Goal: Task Accomplishment & Management: Manage account settings

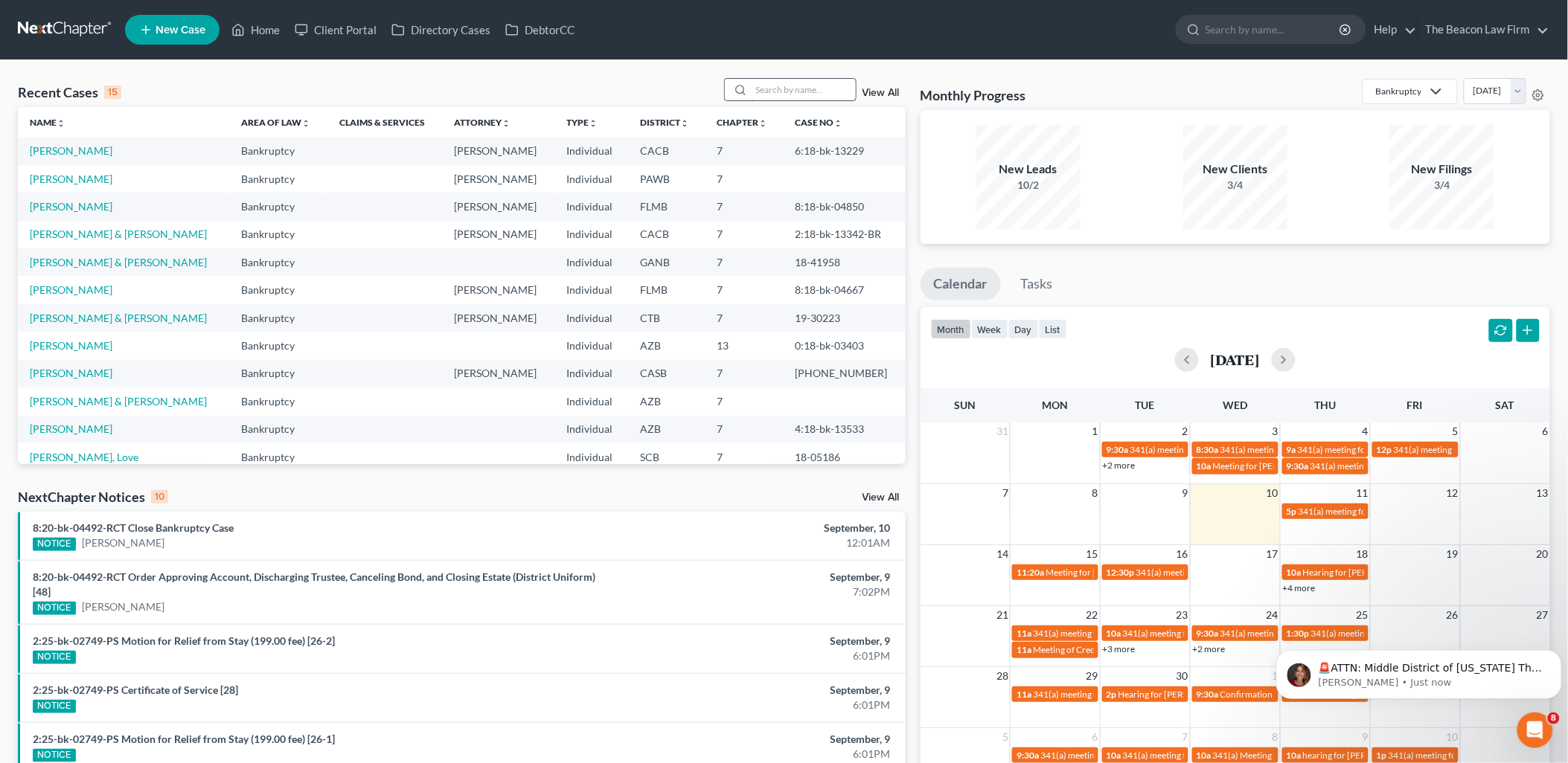
click at [762, 92] on input "search" at bounding box center [804, 90] width 104 height 22
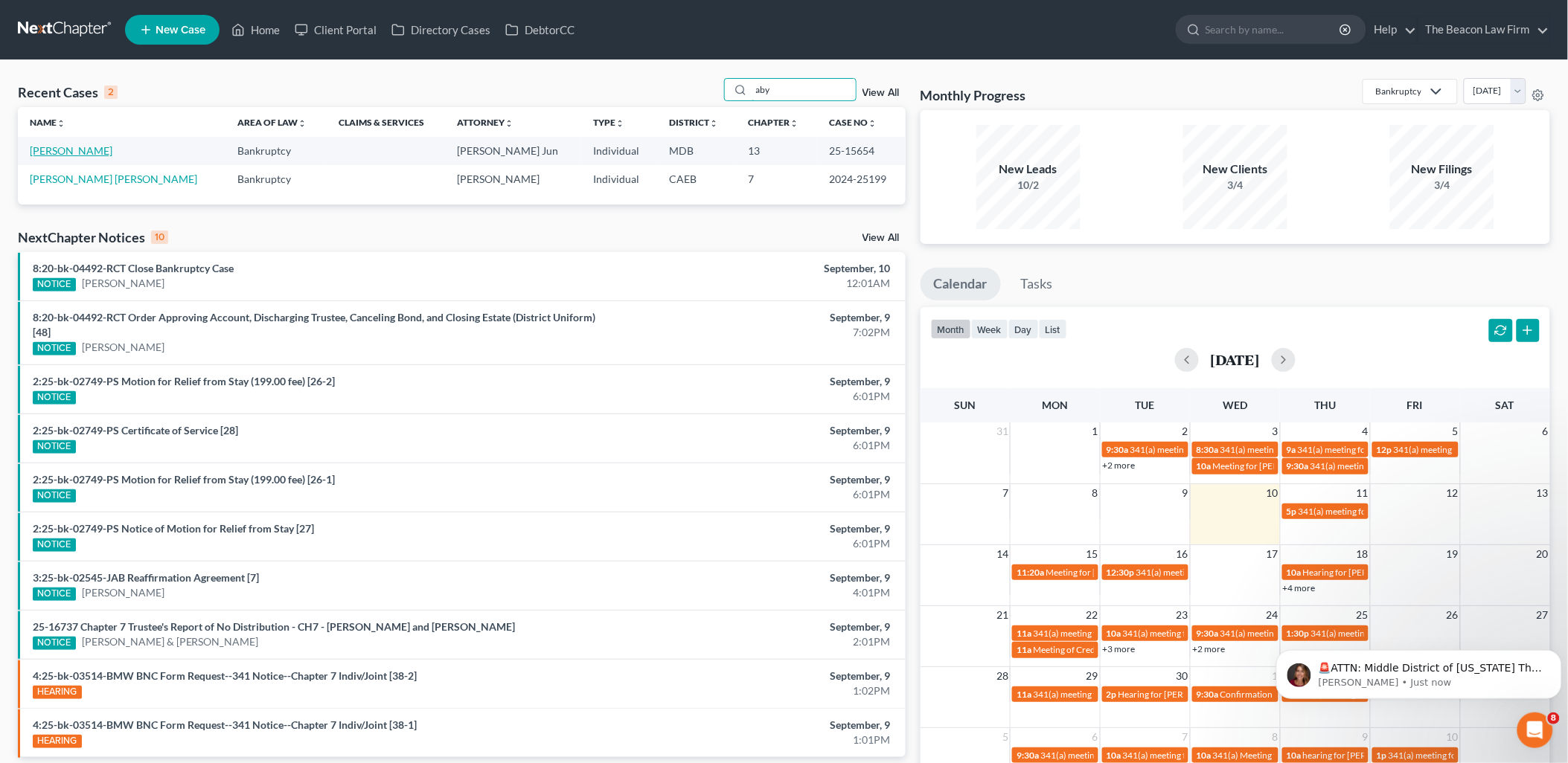
type input "aby"
click at [64, 149] on link "[PERSON_NAME]" at bounding box center [70, 150] width 82 height 13
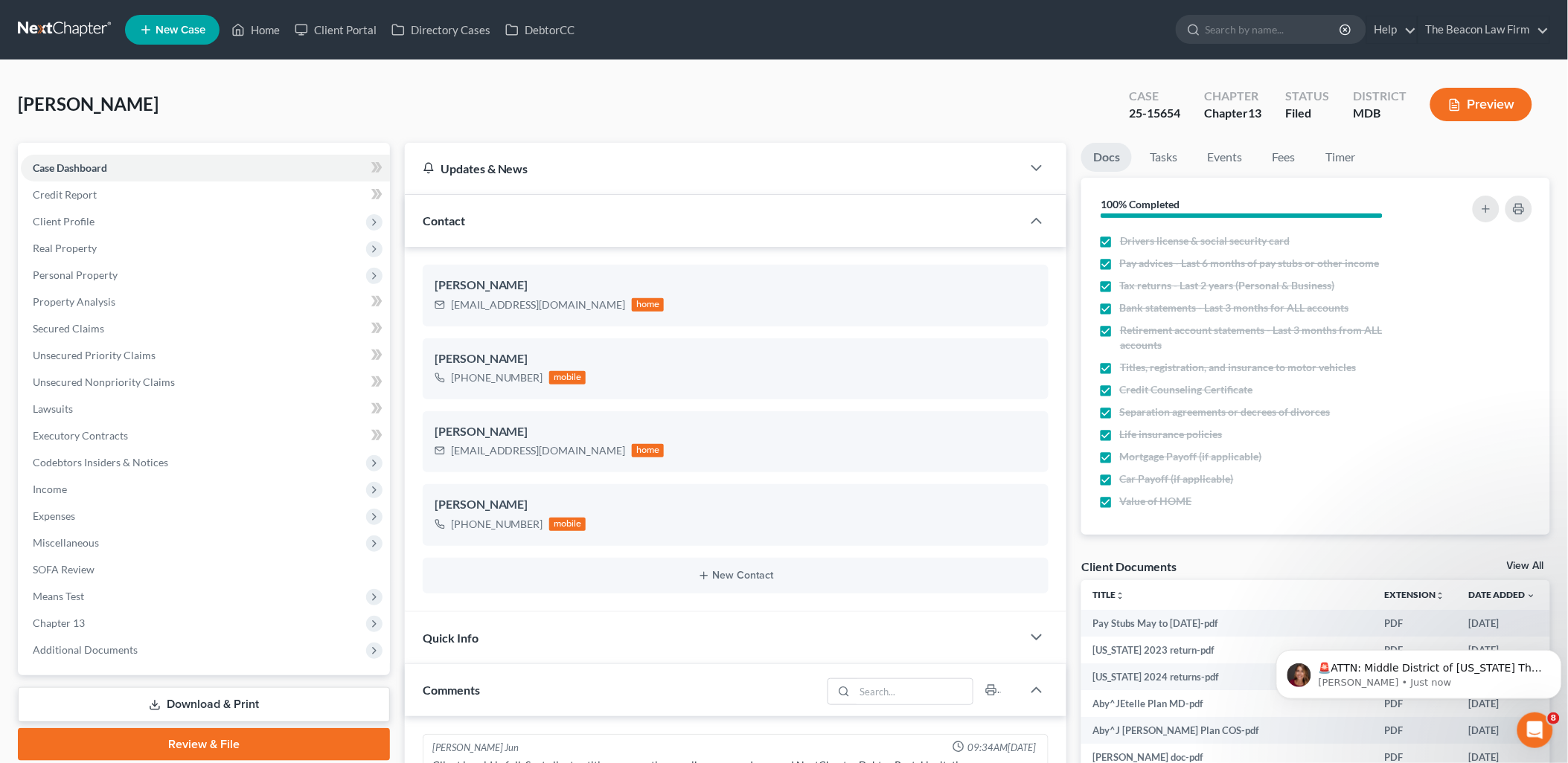
scroll to position [1908, 0]
click at [1534, 562] on link "View All" at bounding box center [1525, 566] width 37 height 10
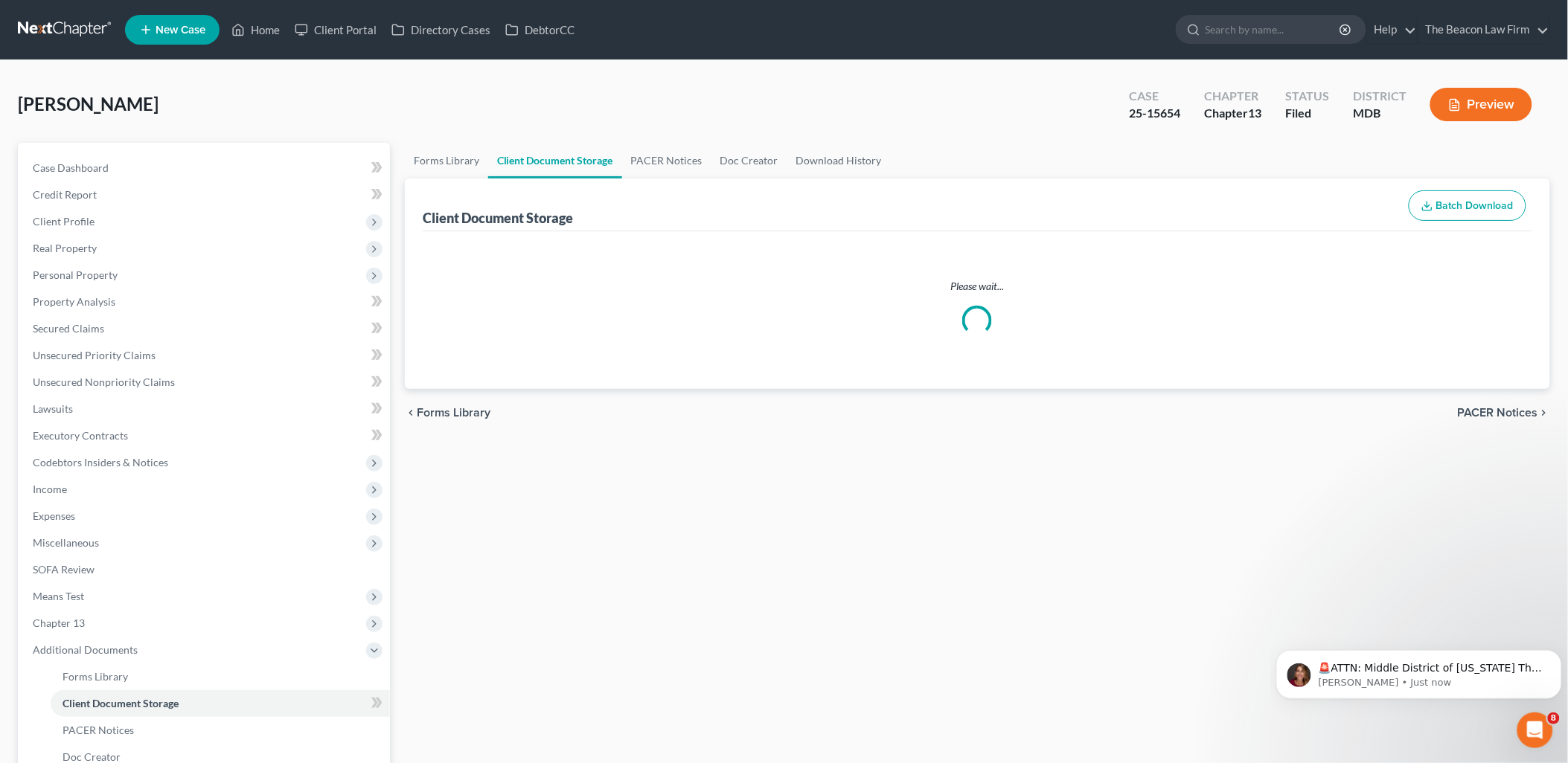
select select "14"
select select "25"
select select "36"
select select "23"
select select "27"
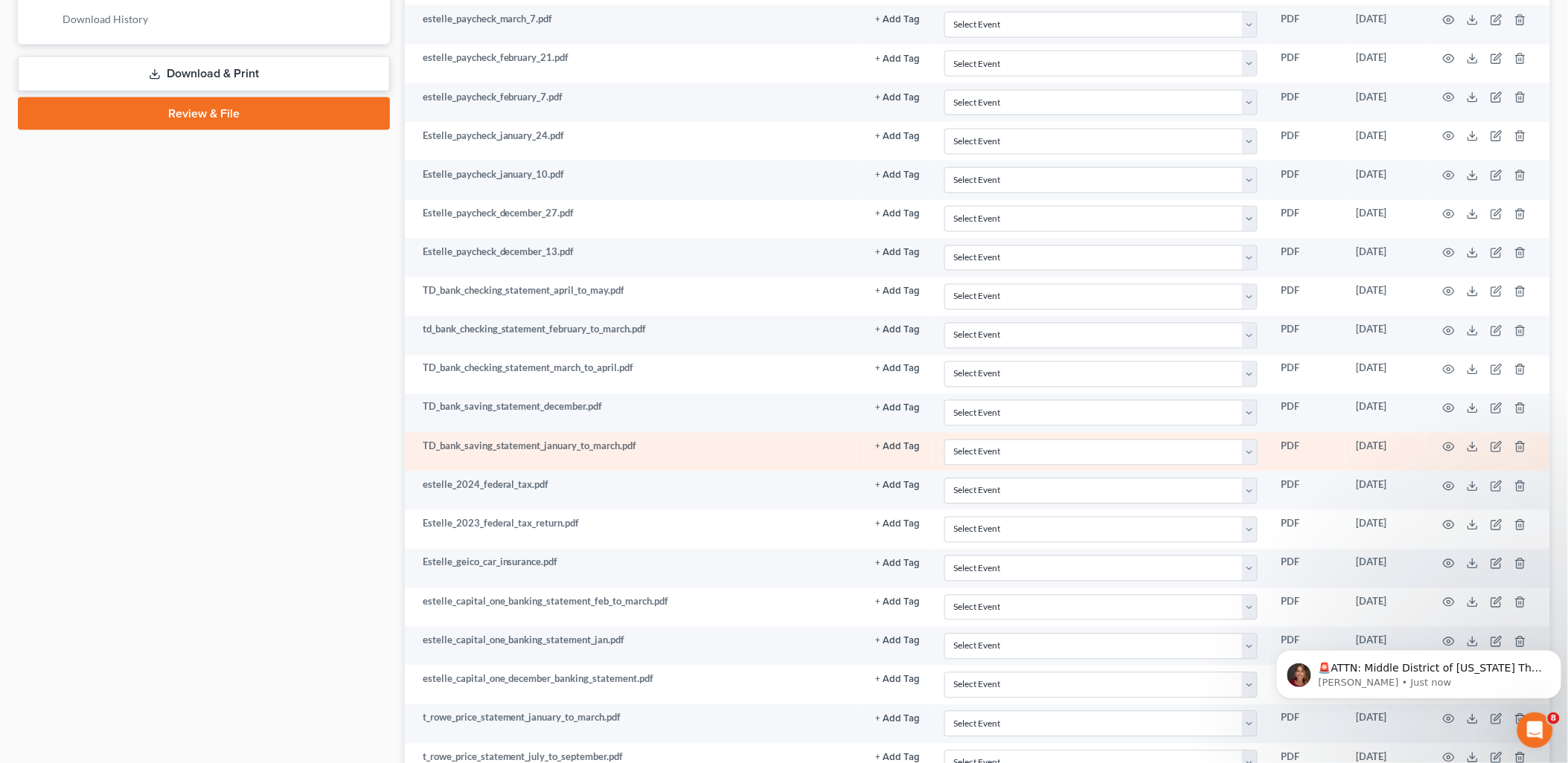
scroll to position [826, 0]
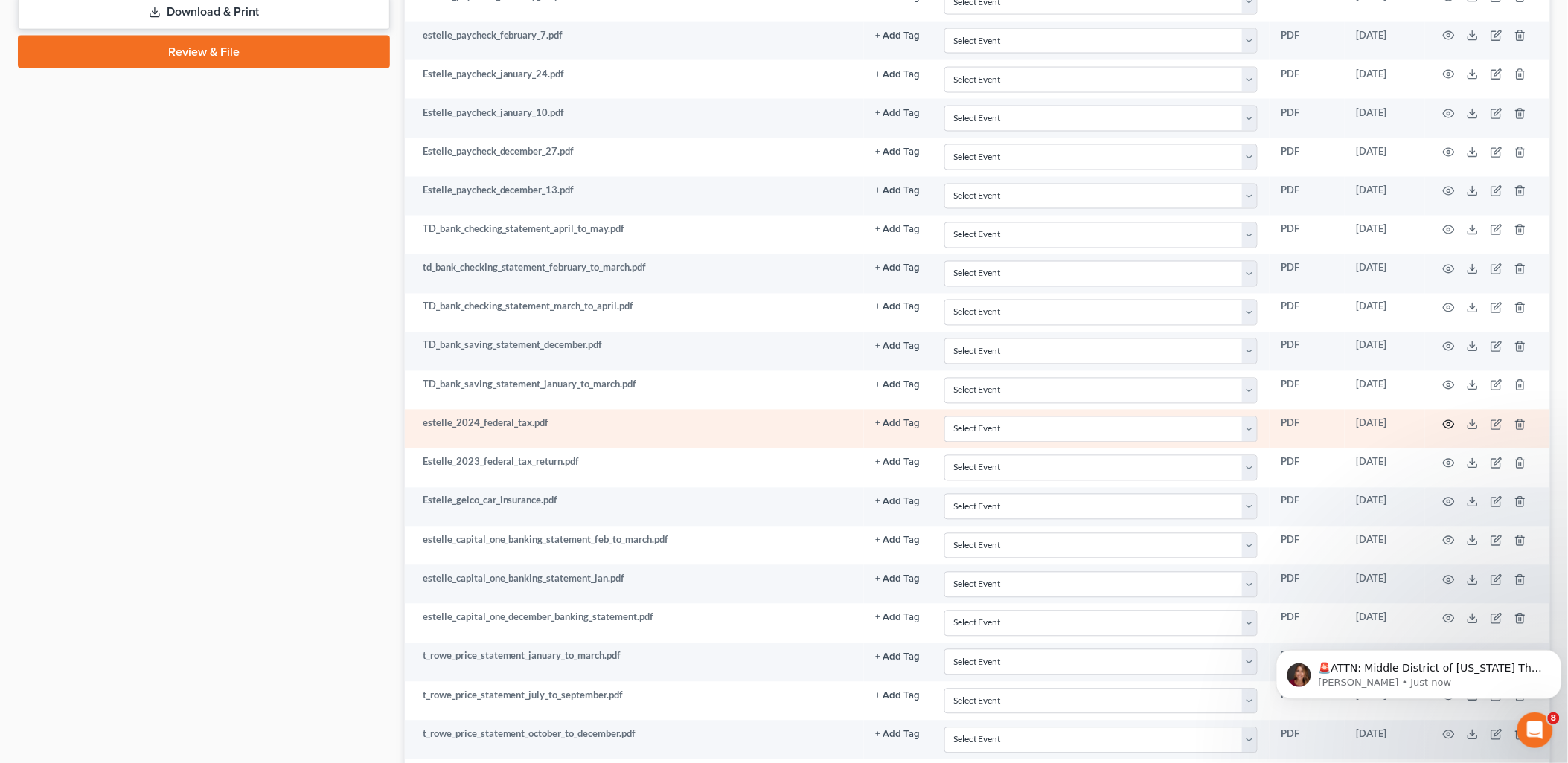
click at [1453, 427] on icon "button" at bounding box center [1449, 424] width 12 height 12
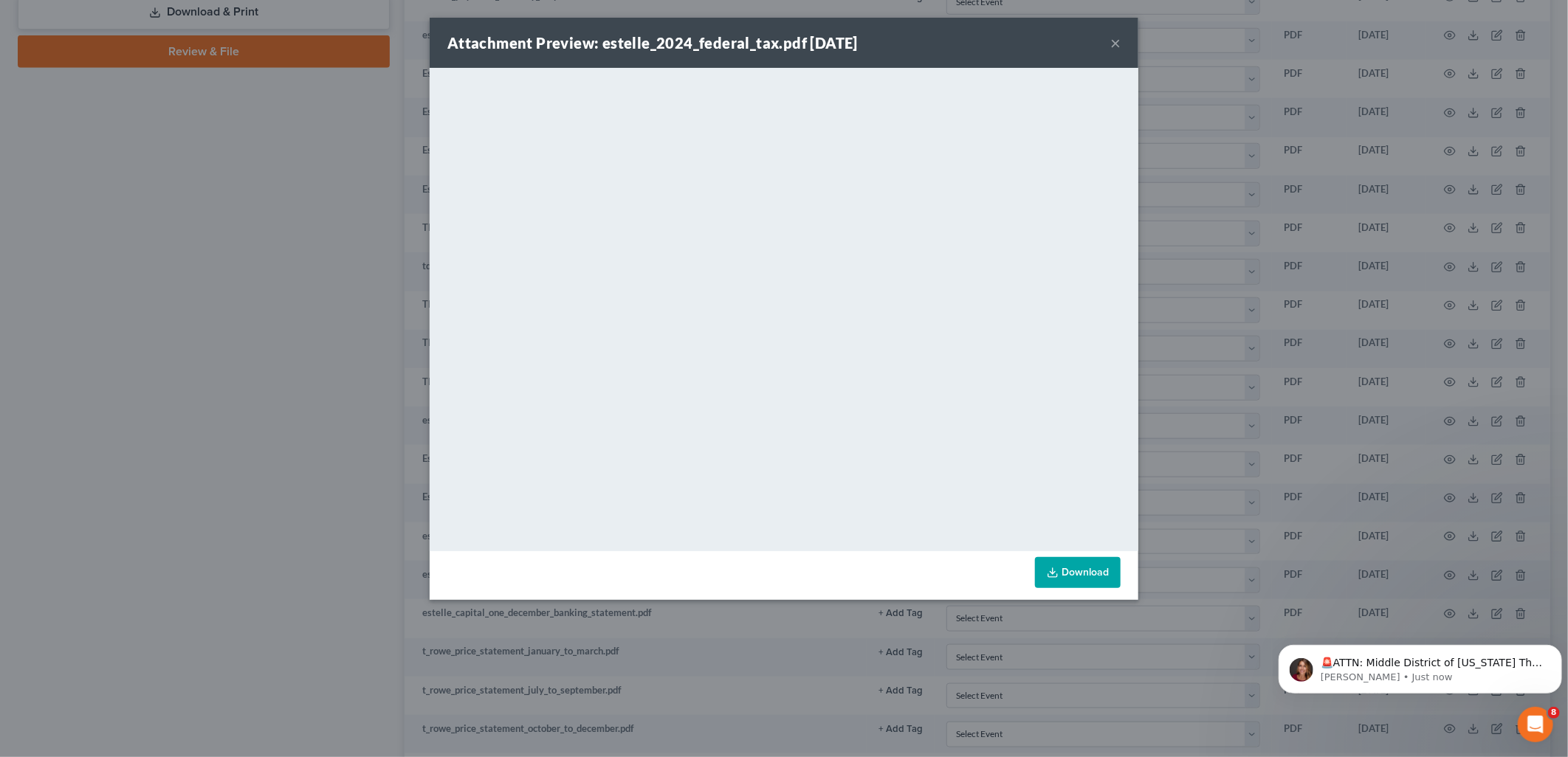
click at [1115, 42] on button "×" at bounding box center [1115, 42] width 10 height 17
